Goal: Task Accomplishment & Management: Manage account settings

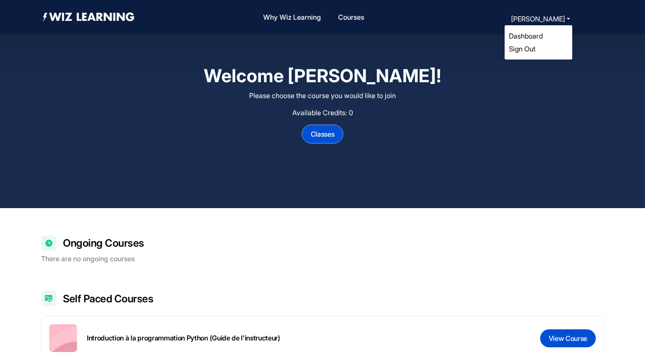
click at [528, 47] on link "Sign Out" at bounding box center [522, 48] width 27 height 9
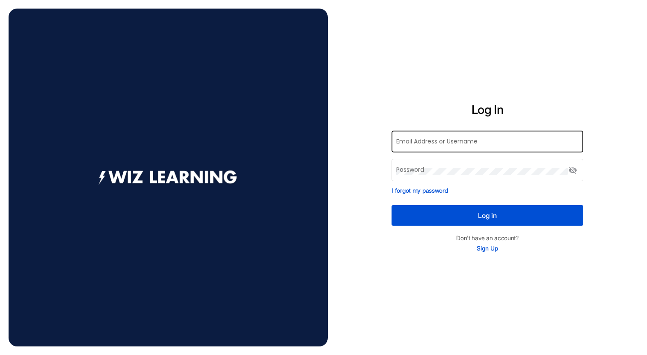
click at [461, 146] on div "Email Address or Username" at bounding box center [487, 141] width 183 height 24
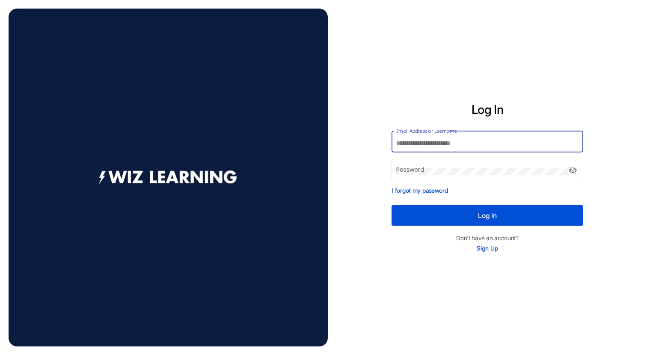
click at [459, 138] on div "Email Address or Username" at bounding box center [487, 141] width 183 height 24
click at [456, 142] on input "Email Address or Username" at bounding box center [487, 143] width 183 height 7
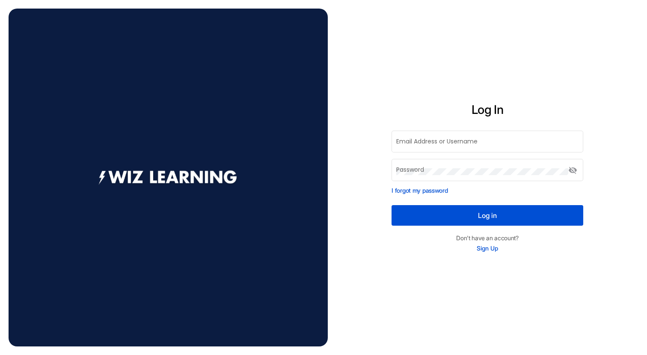
click at [475, 110] on h2 "Log In" at bounding box center [487, 109] width 192 height 15
click at [485, 127] on div "Log In Email Address or Username Password visibility_off I forgot my password L…" at bounding box center [487, 177] width 319 height 215
click at [485, 135] on div "Email Address or Username" at bounding box center [487, 141] width 183 height 24
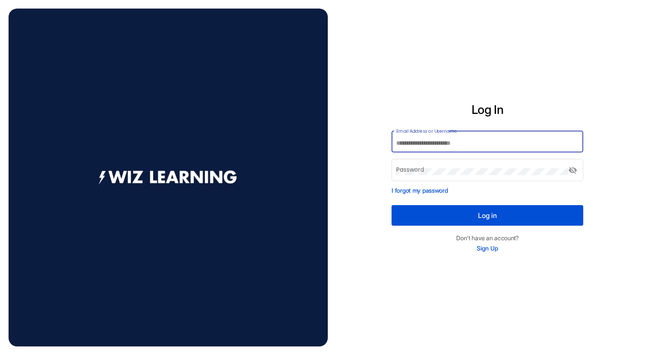
click at [485, 142] on input "Email Address or Username" at bounding box center [487, 143] width 183 height 7
type input "*"
